Goal: Contribute content

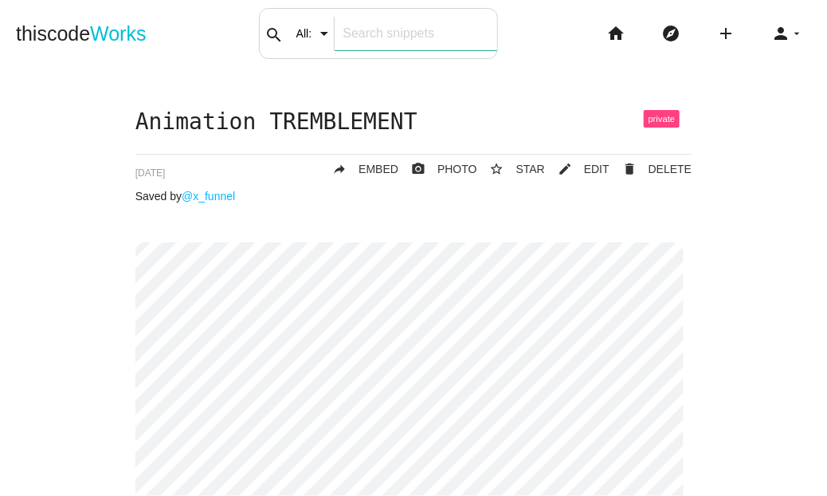
click at [299, 22] on div "search All: All: Code: Title: Tag: All: Code: Title: Tag:" at bounding box center [378, 33] width 239 height 51
type input "FAQ"
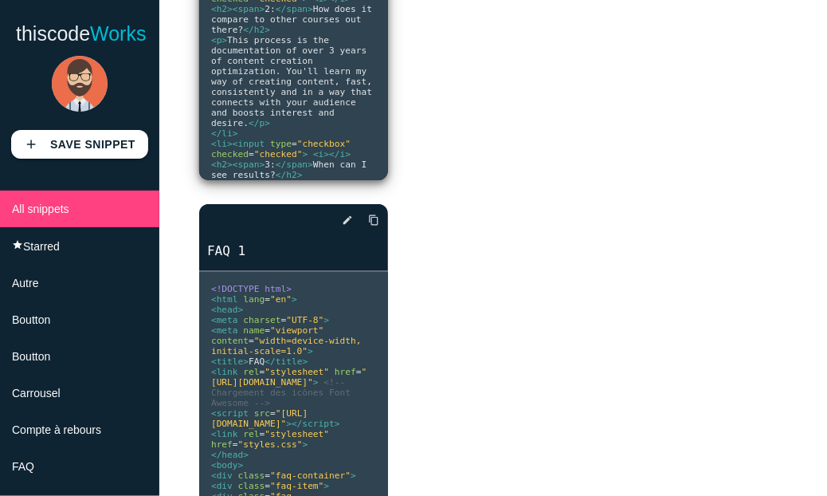
scroll to position [510, 0]
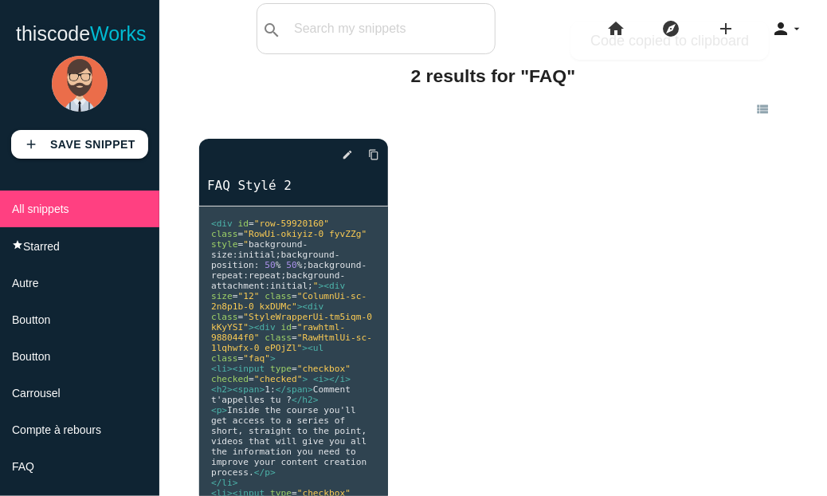
scroll to position [0, 0]
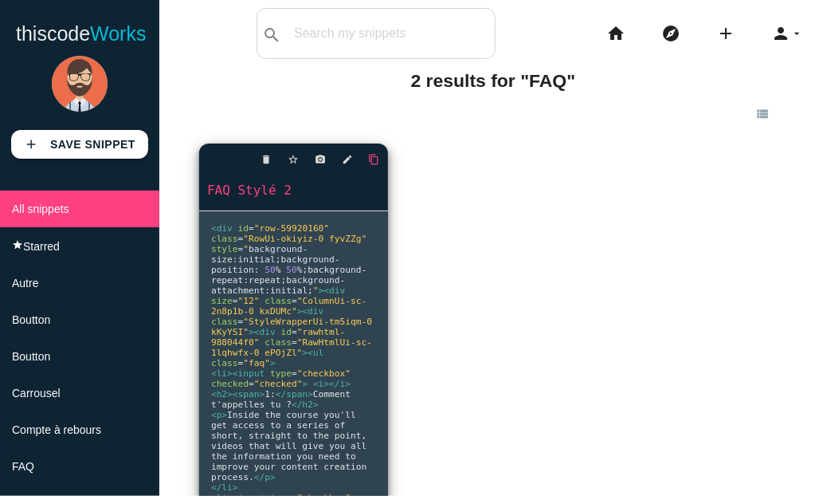
click at [371, 156] on icon "content_copy" at bounding box center [374, 159] width 11 height 29
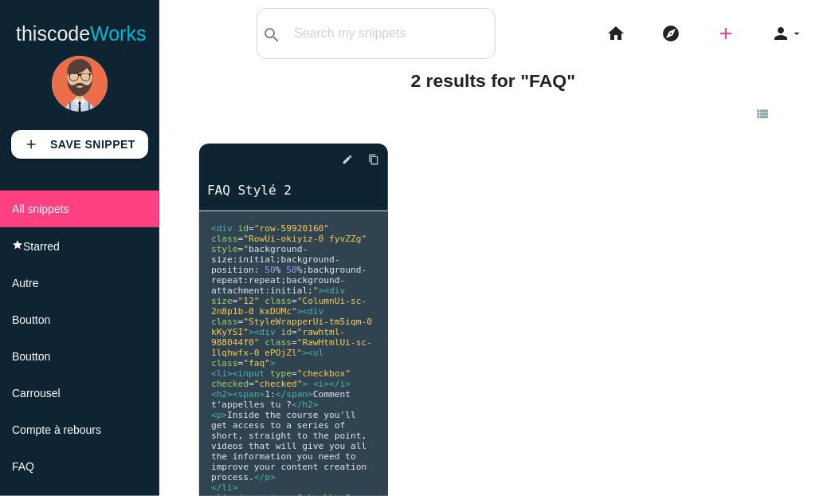
click at [720, 33] on icon "add" at bounding box center [725, 33] width 19 height 51
click at [735, 30] on link "code Snippet" at bounding box center [761, 28] width 112 height 40
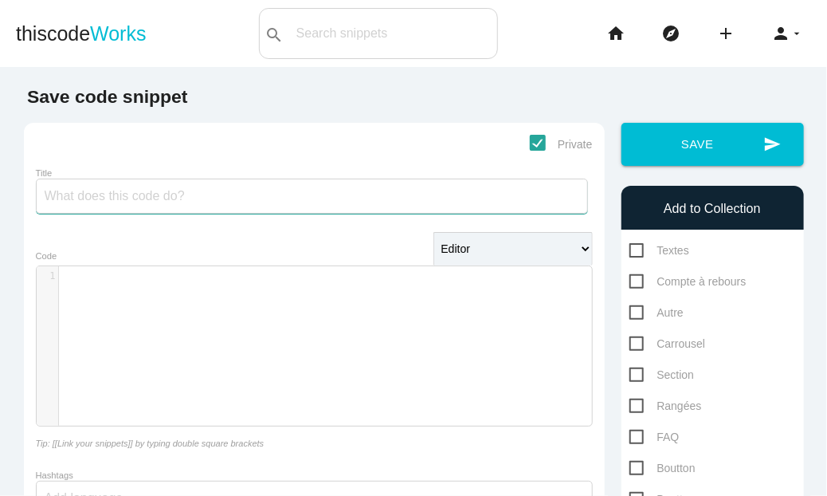
drag, startPoint x: 0, startPoint y: 0, endPoint x: 134, endPoint y: 180, distance: 224.4
click at [134, 180] on input "Title" at bounding box center [312, 196] width 552 height 35
click at [41, 285] on div at bounding box center [48, 357] width 22 height 183
click at [42, 287] on div at bounding box center [48, 357] width 22 height 183
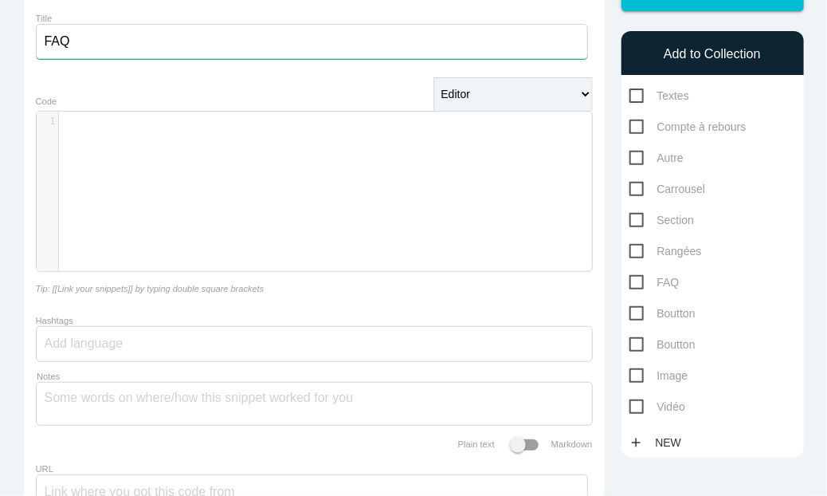
scroll to position [155, 0]
type input "FAQ"
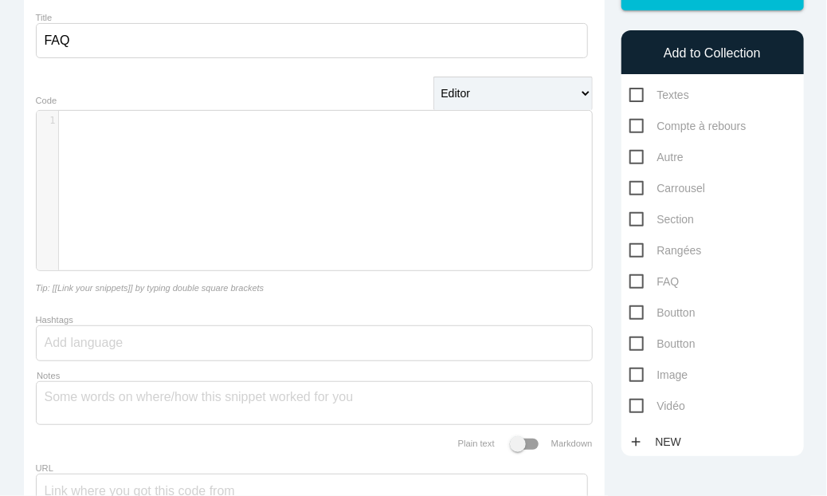
click at [305, 174] on div "​ x 1 ​" at bounding box center [326, 202] width 579 height 183
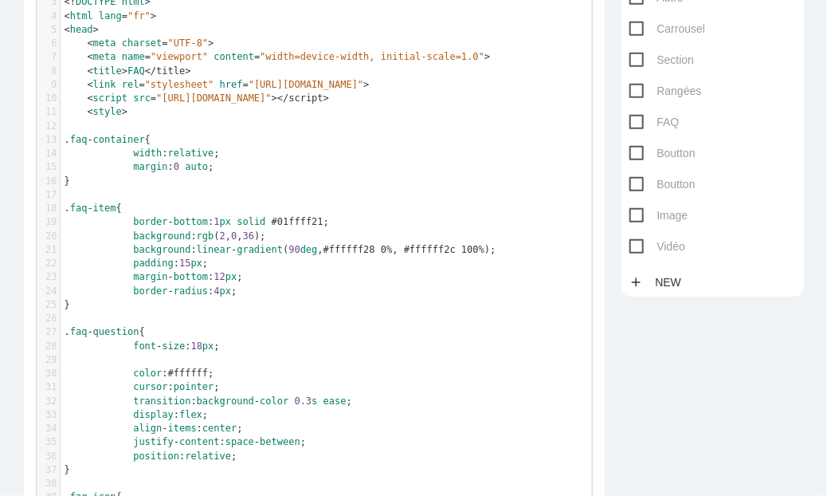
scroll to position [308, 0]
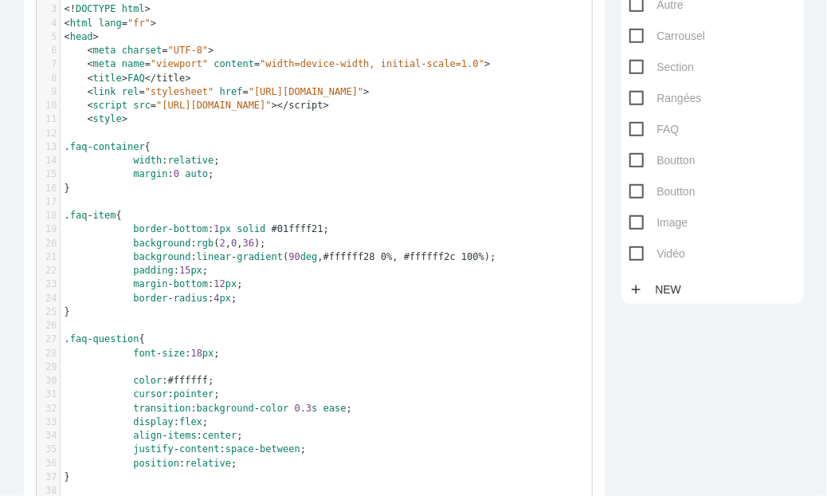
click at [631, 120] on span "FAQ" at bounding box center [655, 130] width 50 height 20
click at [631, 120] on input "FAQ" at bounding box center [635, 125] width 10 height 10
checkbox input "true"
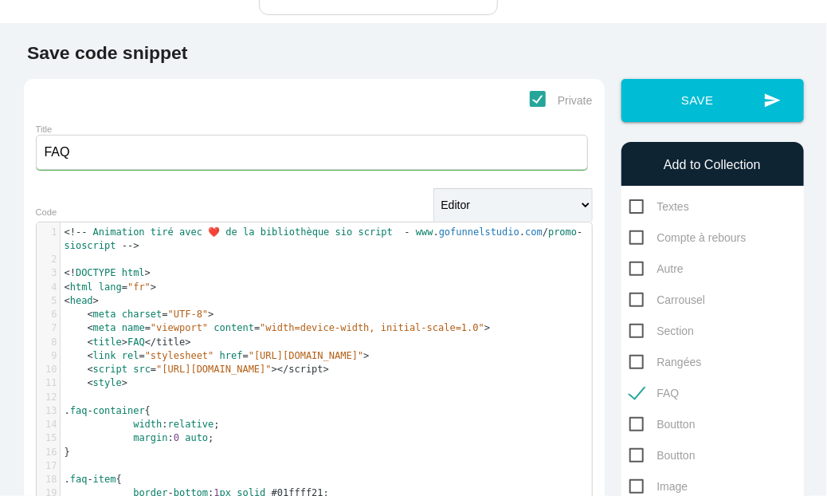
scroll to position [0, 0]
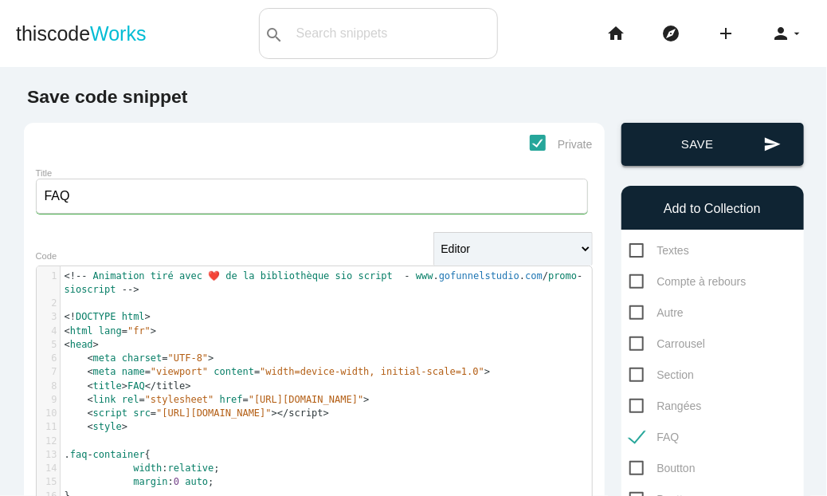
click at [662, 139] on button "send Save" at bounding box center [713, 144] width 183 height 43
